Goal: Information Seeking & Learning: Learn about a topic

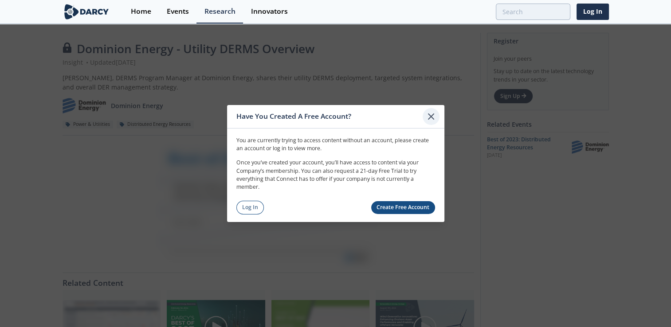
click at [431, 118] on icon at bounding box center [431, 116] width 5 height 5
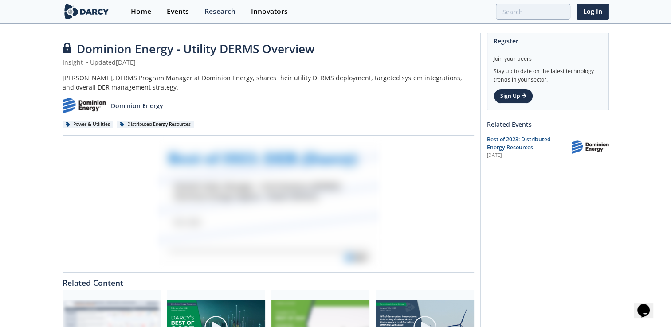
click at [224, 192] on div at bounding box center [269, 204] width 412 height 125
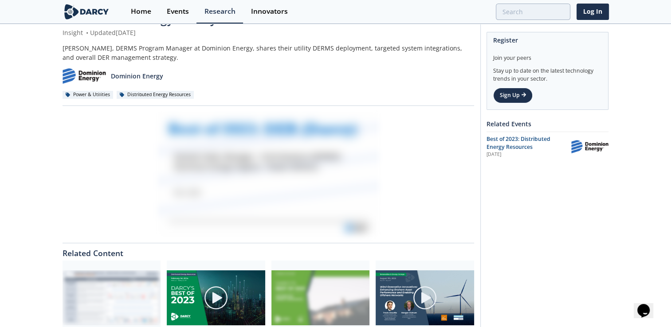
scroll to position [89, 0]
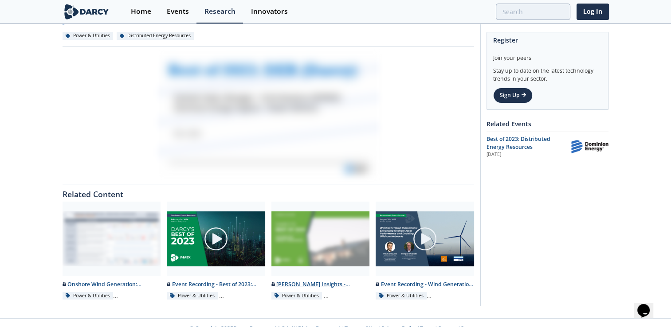
click at [291, 283] on div "[PERSON_NAME] Insights - Distributed Energy Resources in [DATE]" at bounding box center [321, 285] width 98 height 8
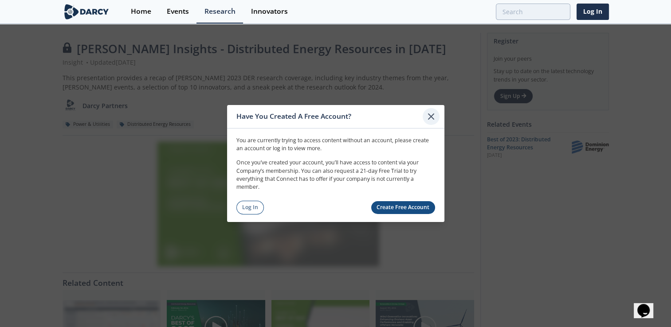
click at [437, 118] on div at bounding box center [431, 116] width 17 height 17
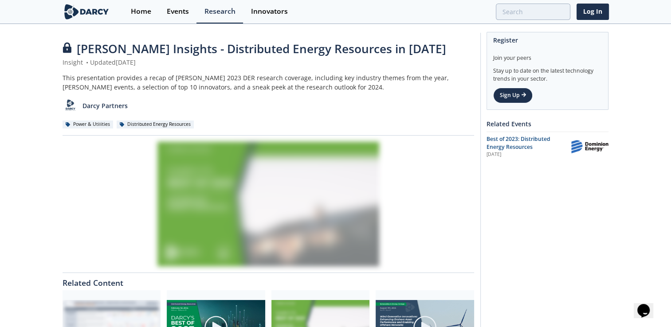
scroll to position [61, 0]
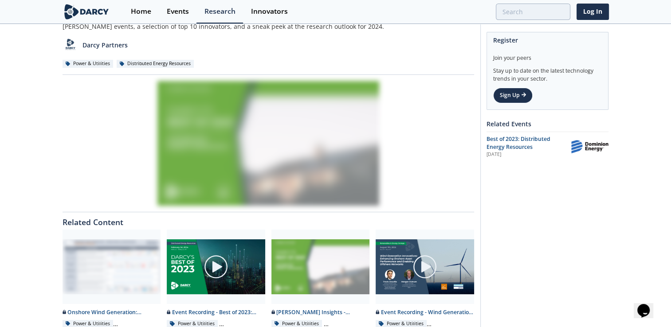
scroll to position [89, 0]
